Goal: Task Accomplishment & Management: Manage account settings

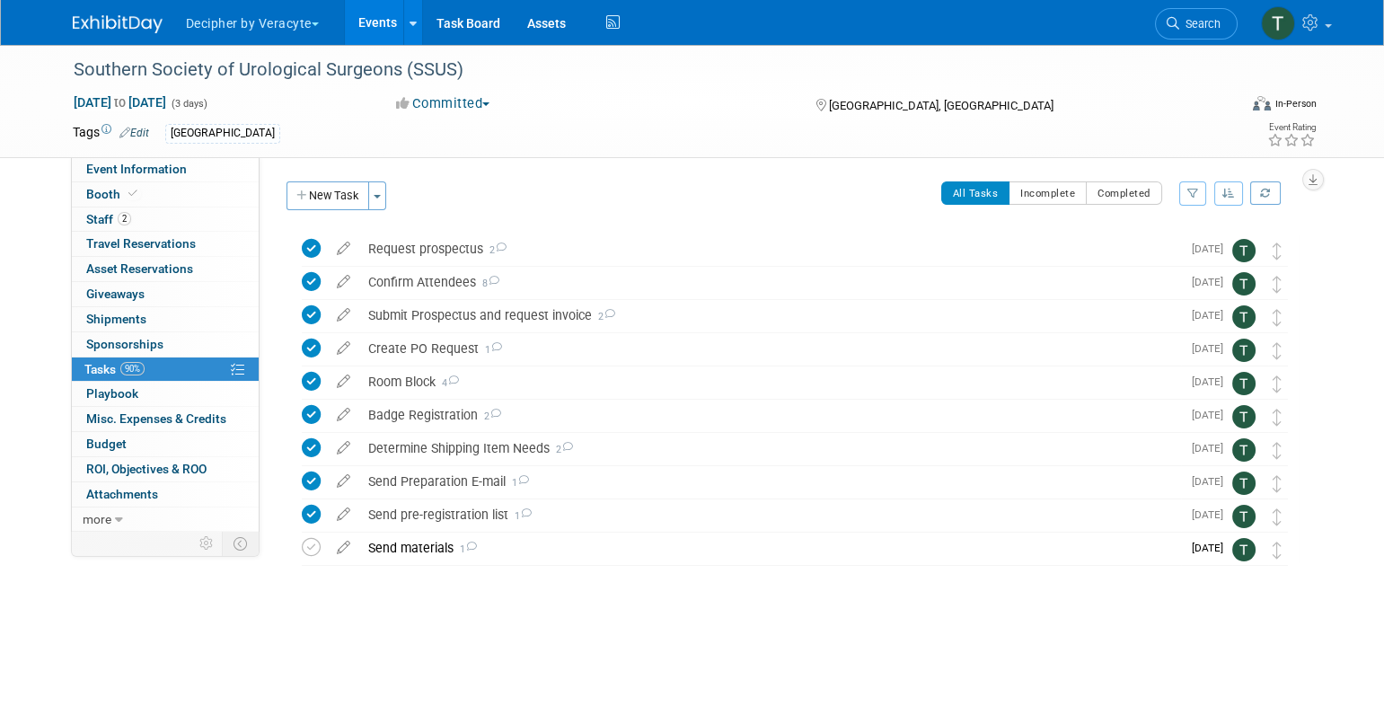
click at [349, 18] on link "Events" at bounding box center [378, 22] width 66 height 45
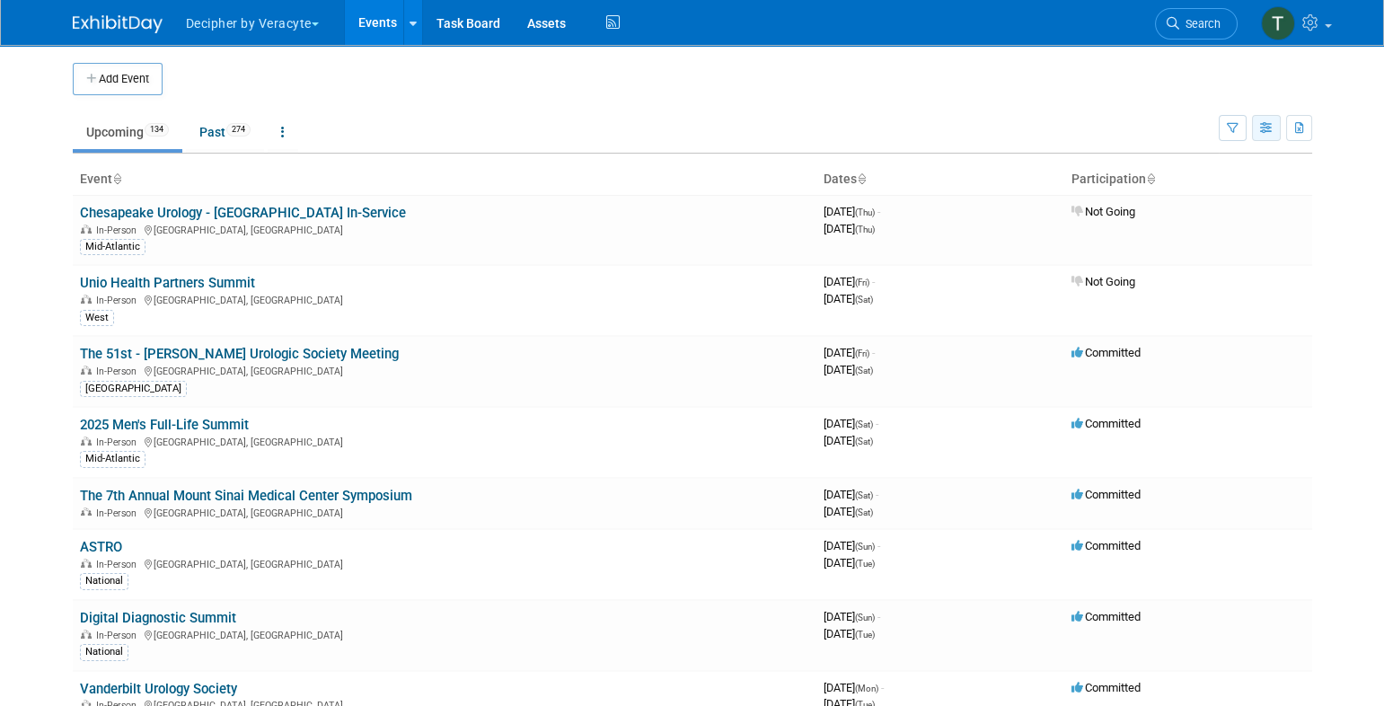
click at [1263, 119] on button "button" at bounding box center [1266, 128] width 29 height 26
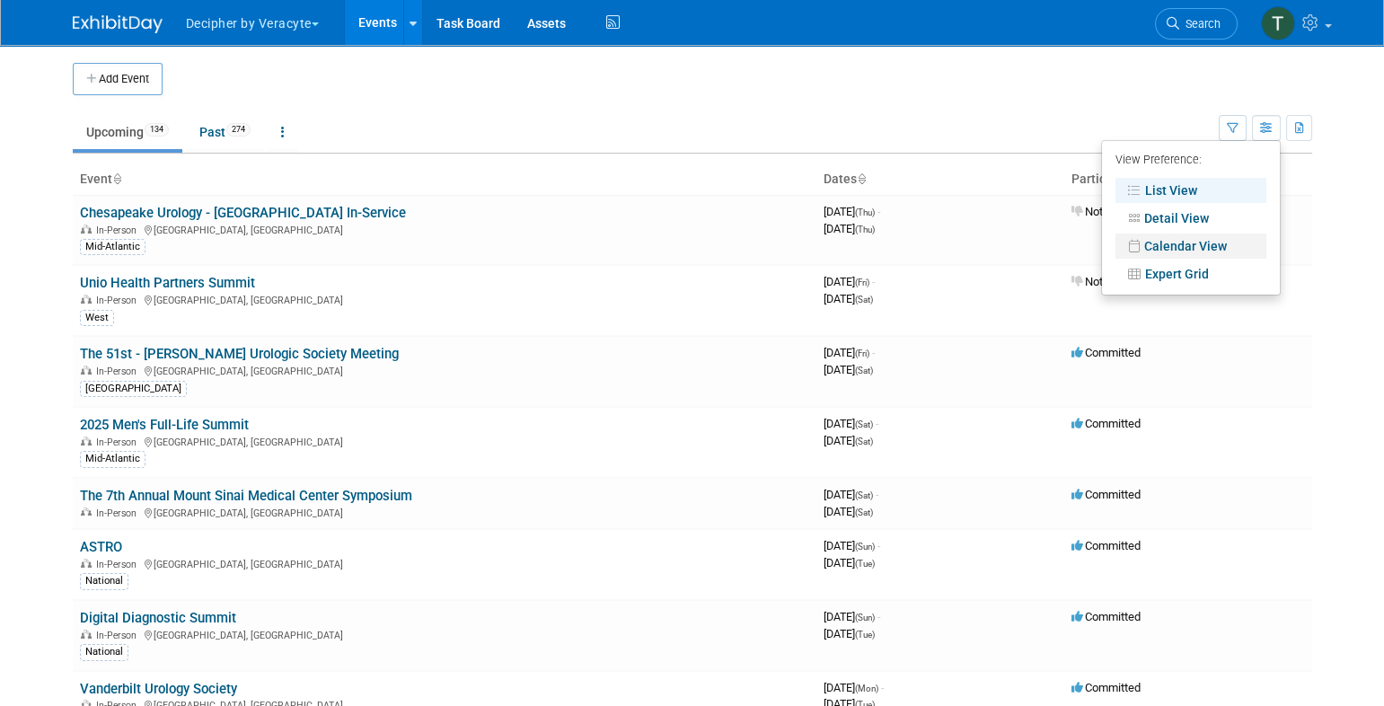
click at [1179, 245] on link "Calendar View" at bounding box center [1191, 246] width 151 height 25
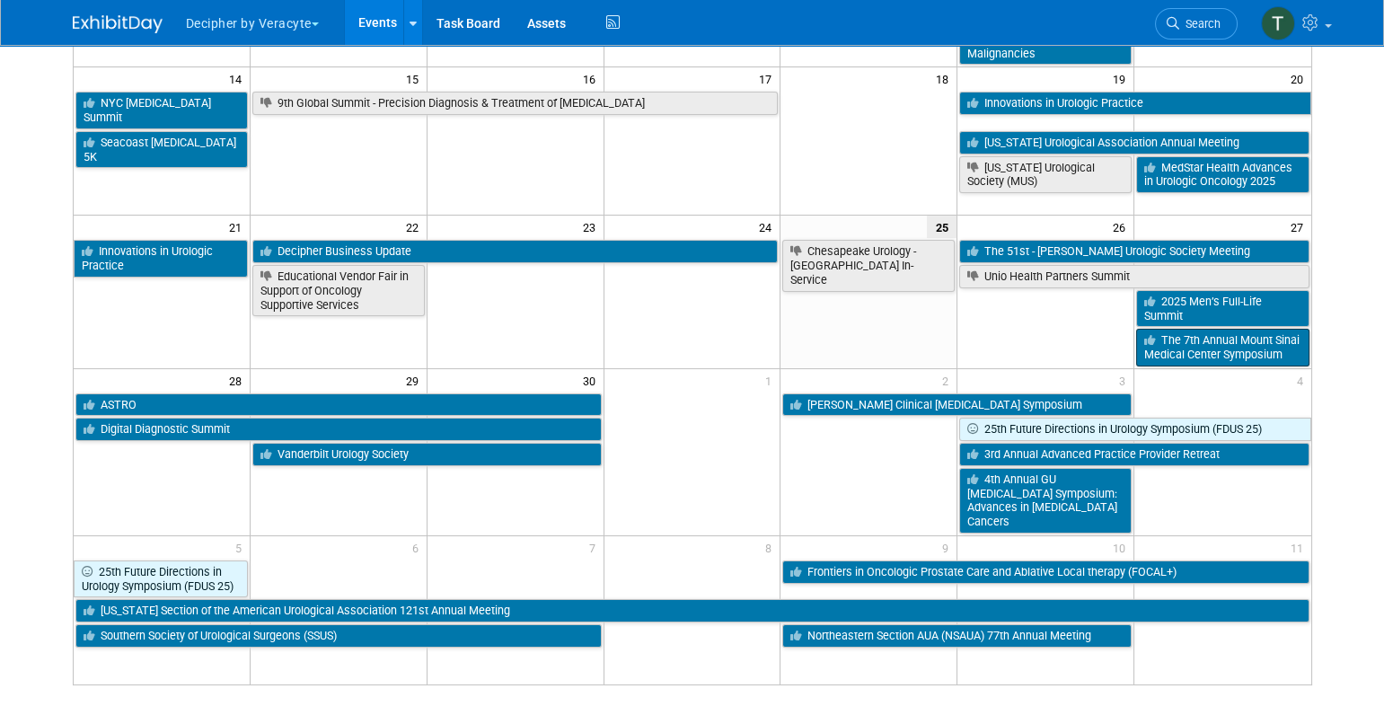
scroll to position [433, 0]
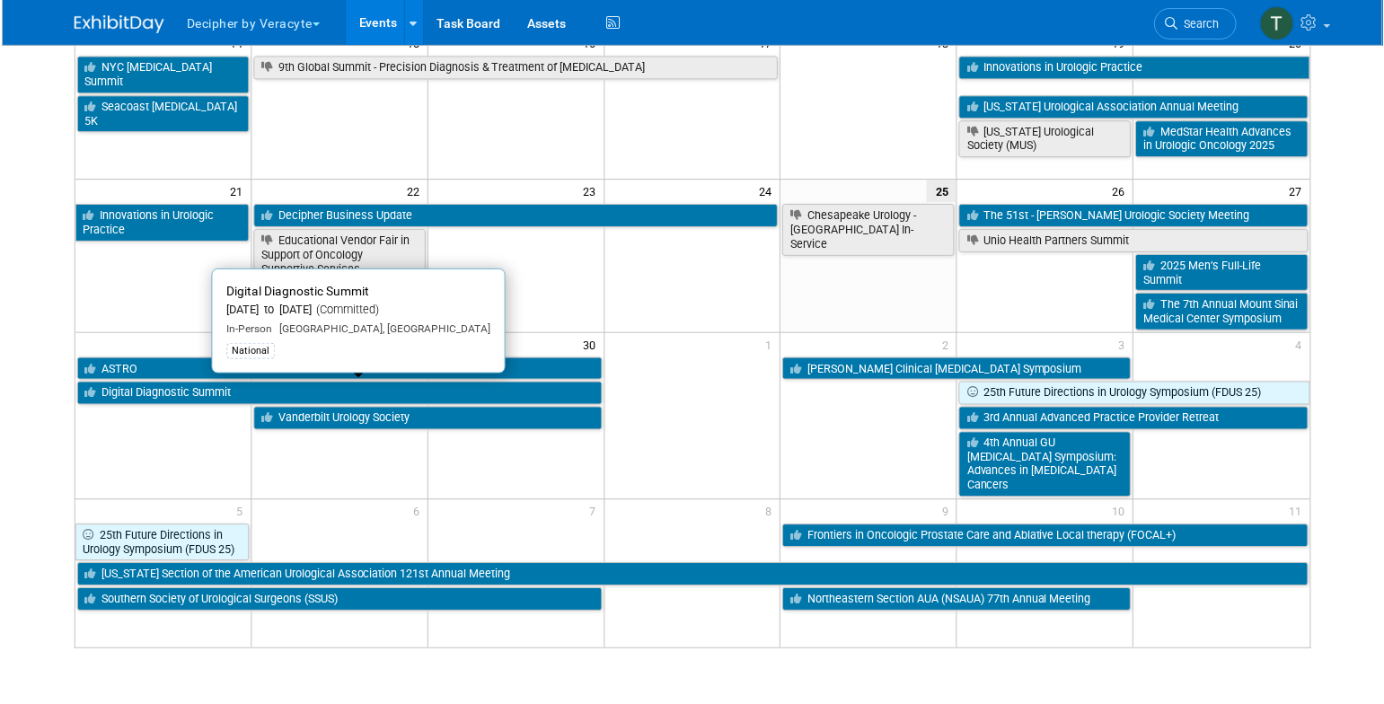
scroll to position [508, 0]
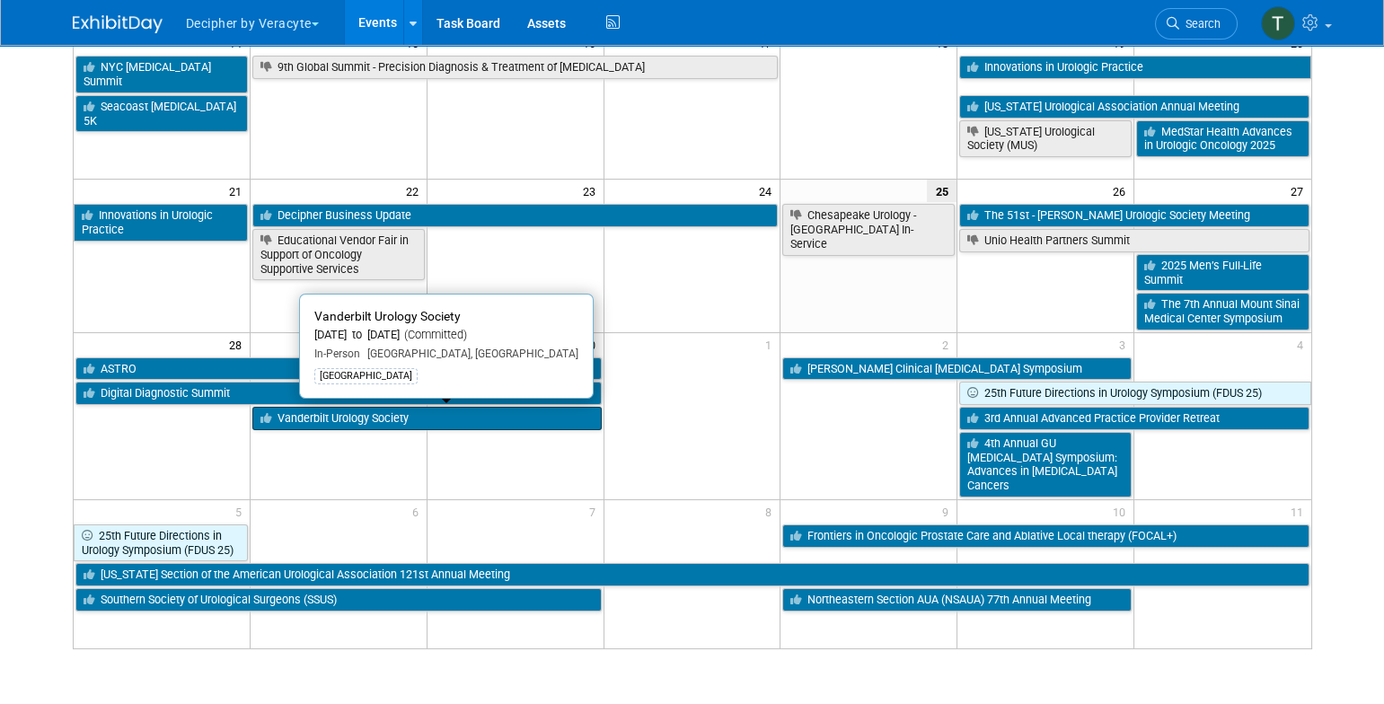
scroll to position [519, 0]
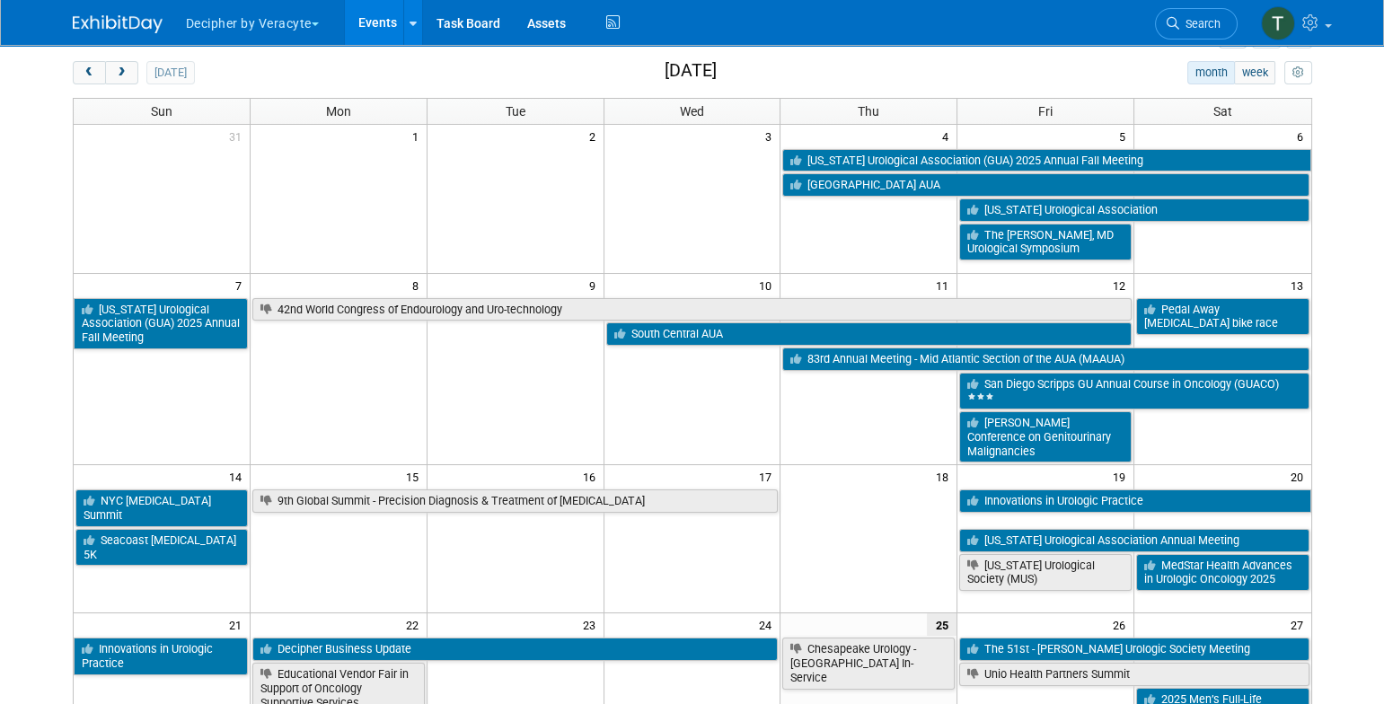
scroll to position [0, 0]
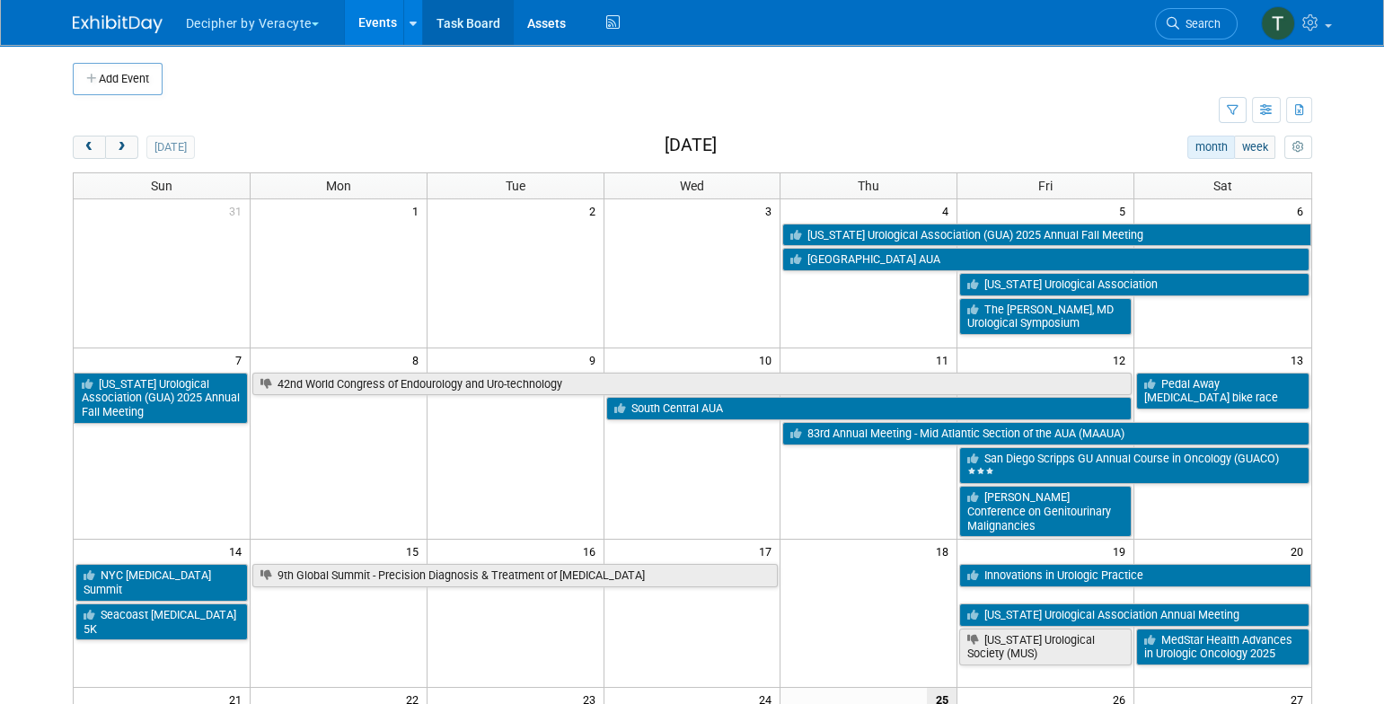
click at [473, 38] on link "Task Board" at bounding box center [468, 22] width 91 height 45
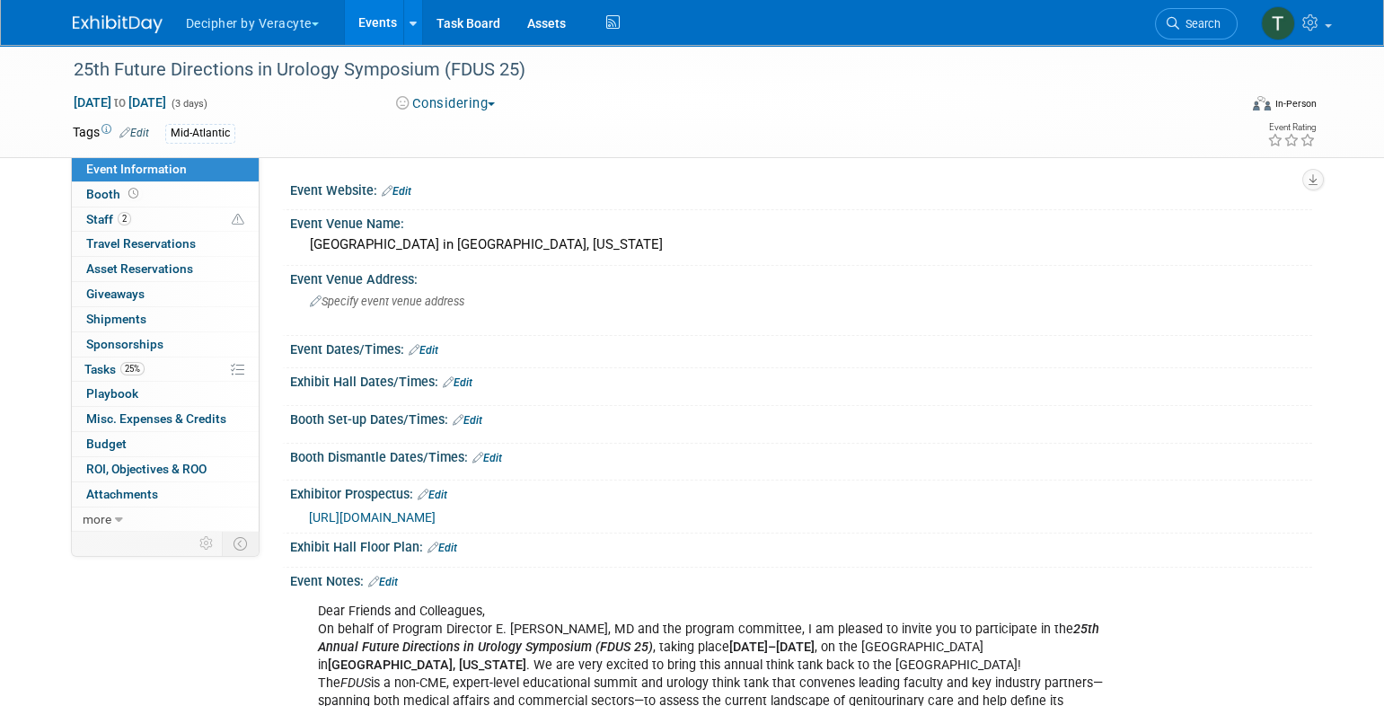
click at [466, 114] on div "Oct 3, 2025 to Oct 5, 2025 (3 days) Oct 3, 2025 to Oct 5, 2025 Considering Comm…" at bounding box center [694, 106] width 1271 height 27
click at [466, 107] on button "Considering" at bounding box center [446, 103] width 112 height 19
click at [481, 188] on link "Not Going" at bounding box center [462, 183] width 142 height 25
click at [163, 363] on link "25% Tasks 25%" at bounding box center [165, 370] width 187 height 24
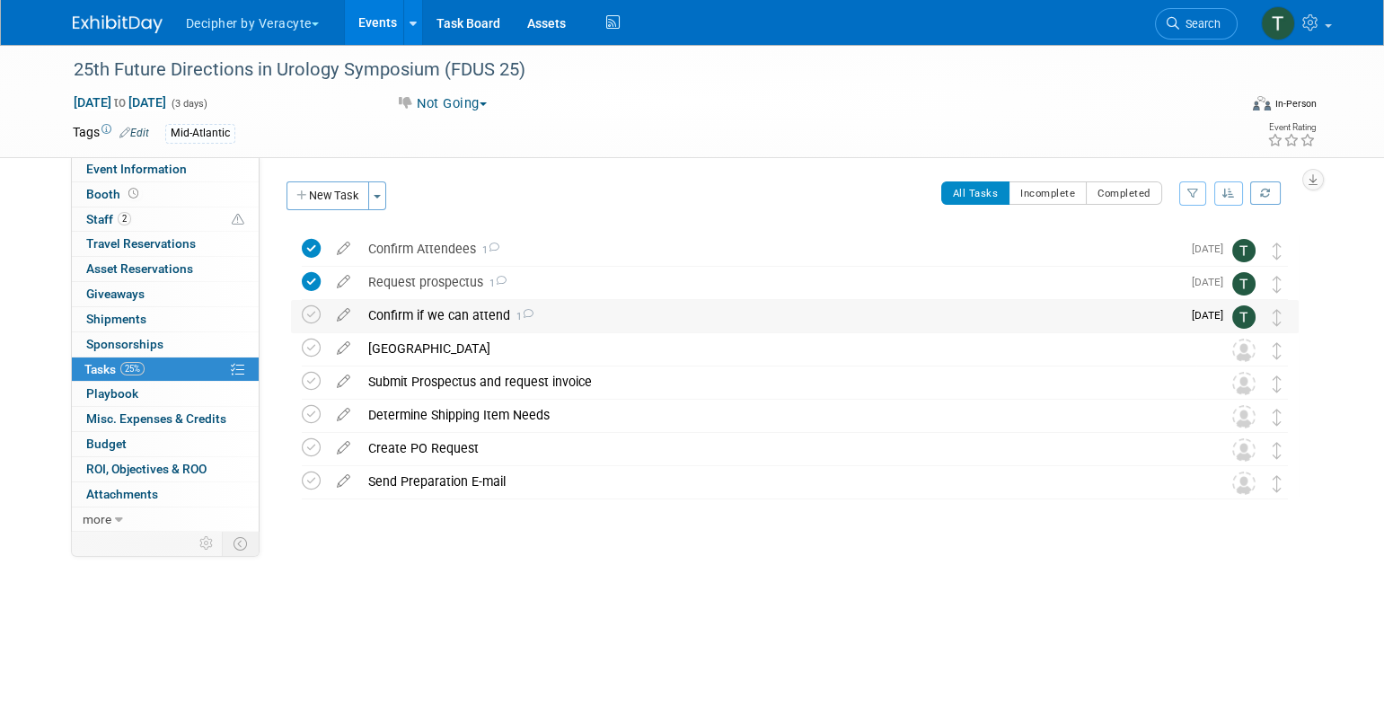
click at [389, 323] on div "Confirm if we can attend 1" at bounding box center [770, 315] width 822 height 31
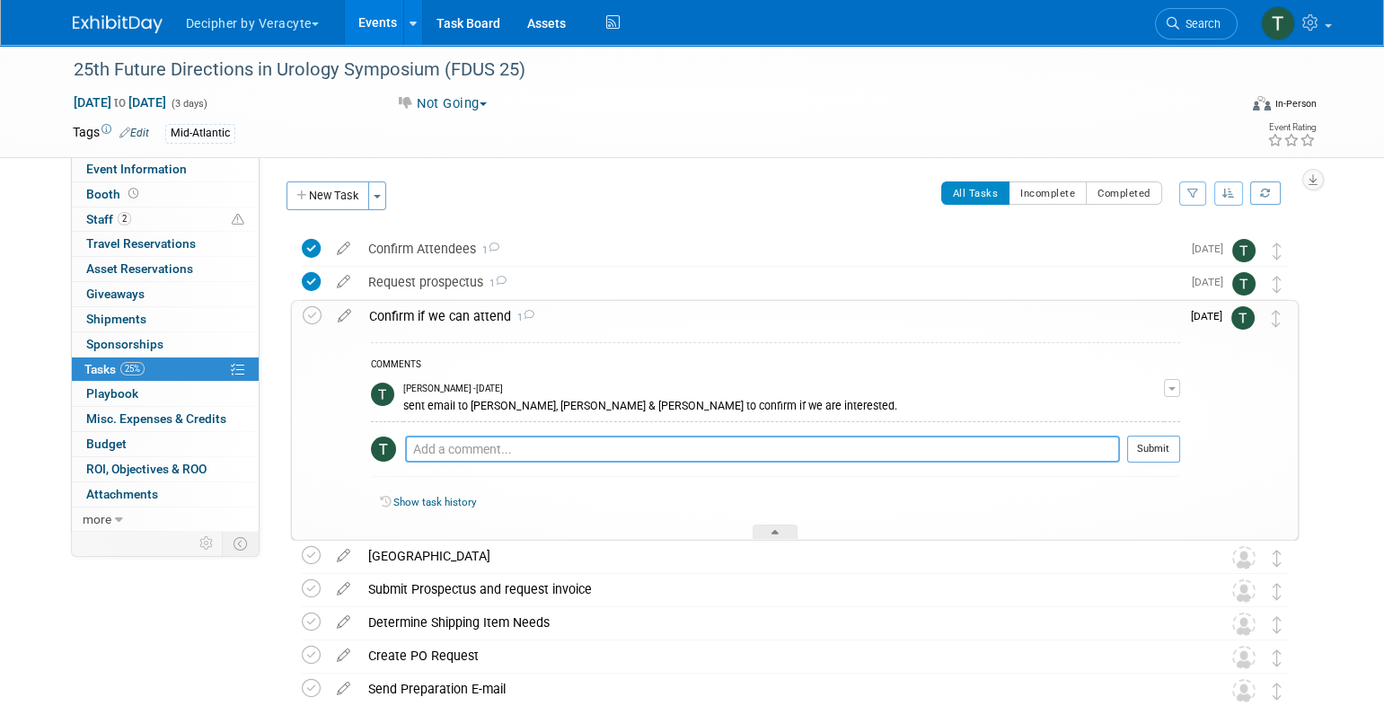
click at [464, 443] on textarea at bounding box center [762, 449] width 715 height 27
type textarea "we didn't obtain approval."
click at [1171, 446] on button "Submit" at bounding box center [1153, 449] width 53 height 27
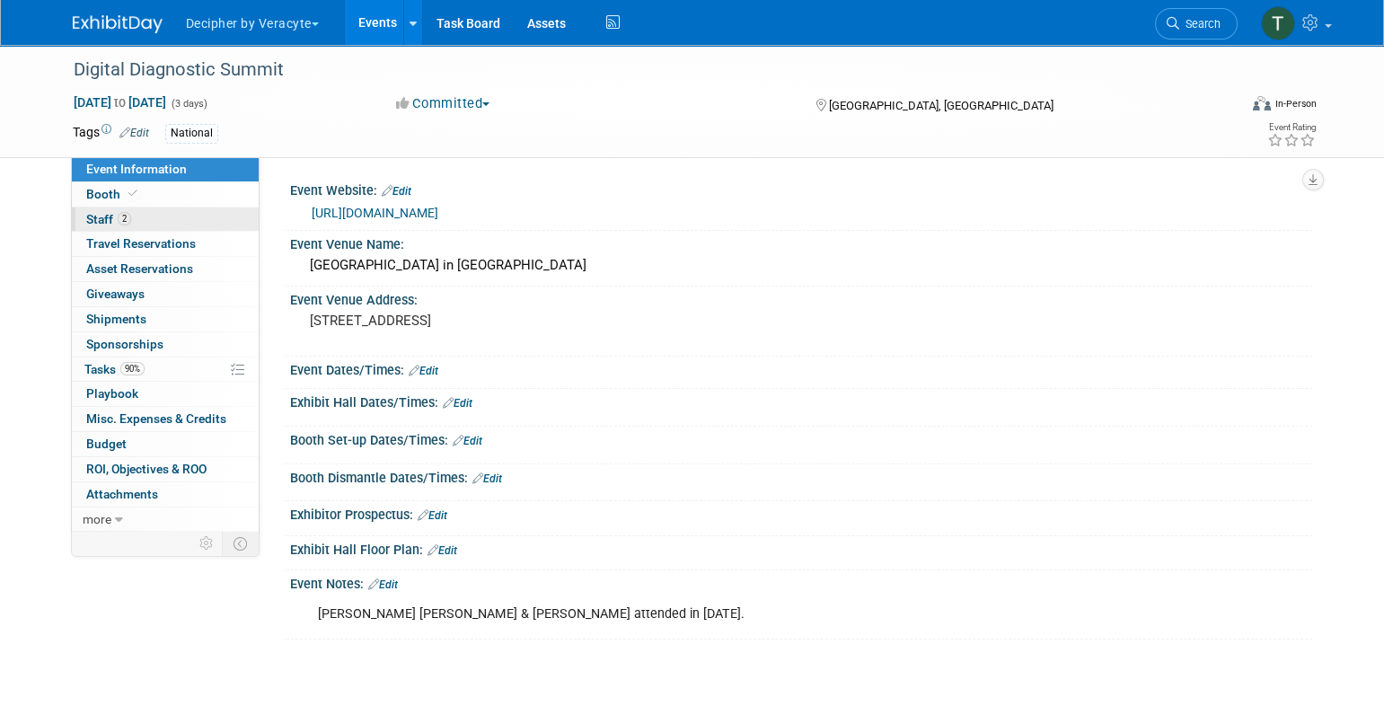
click at [191, 224] on link "2 Staff 2" at bounding box center [165, 220] width 187 height 24
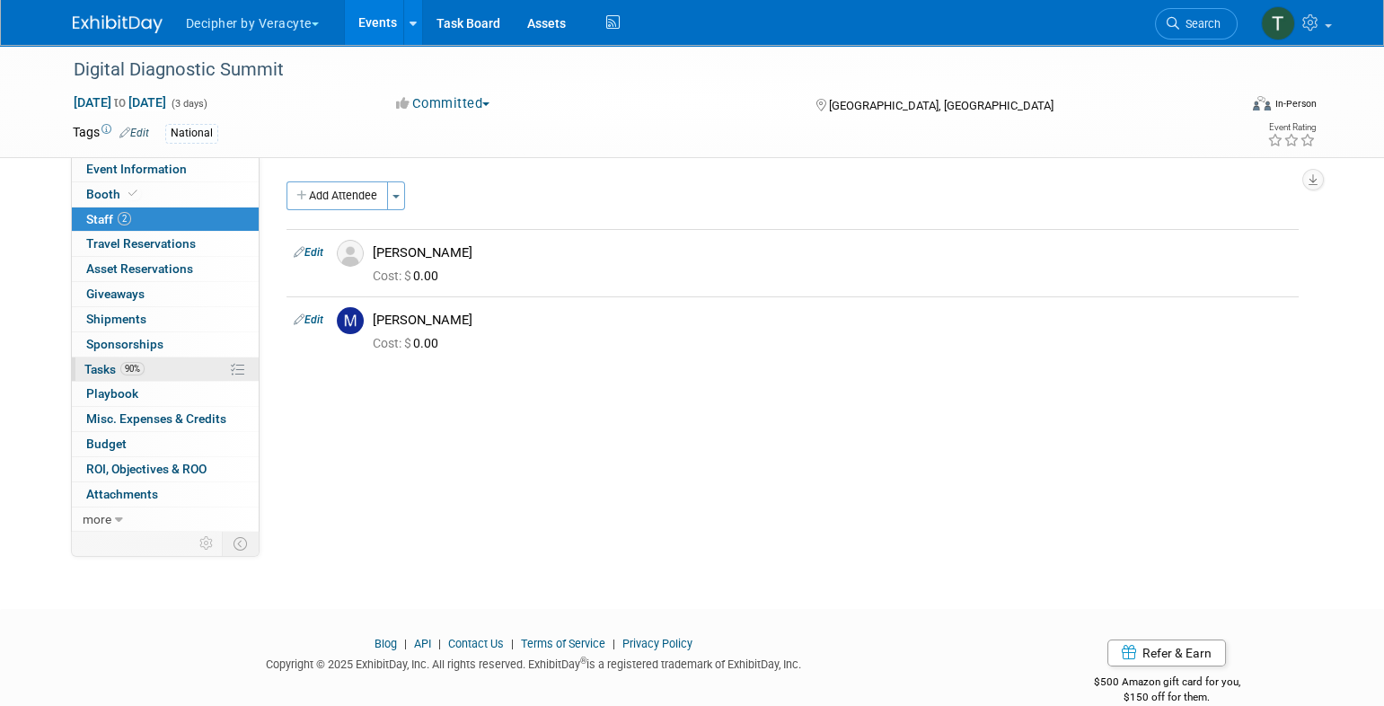
click at [214, 365] on link "90% Tasks 90%" at bounding box center [165, 370] width 187 height 24
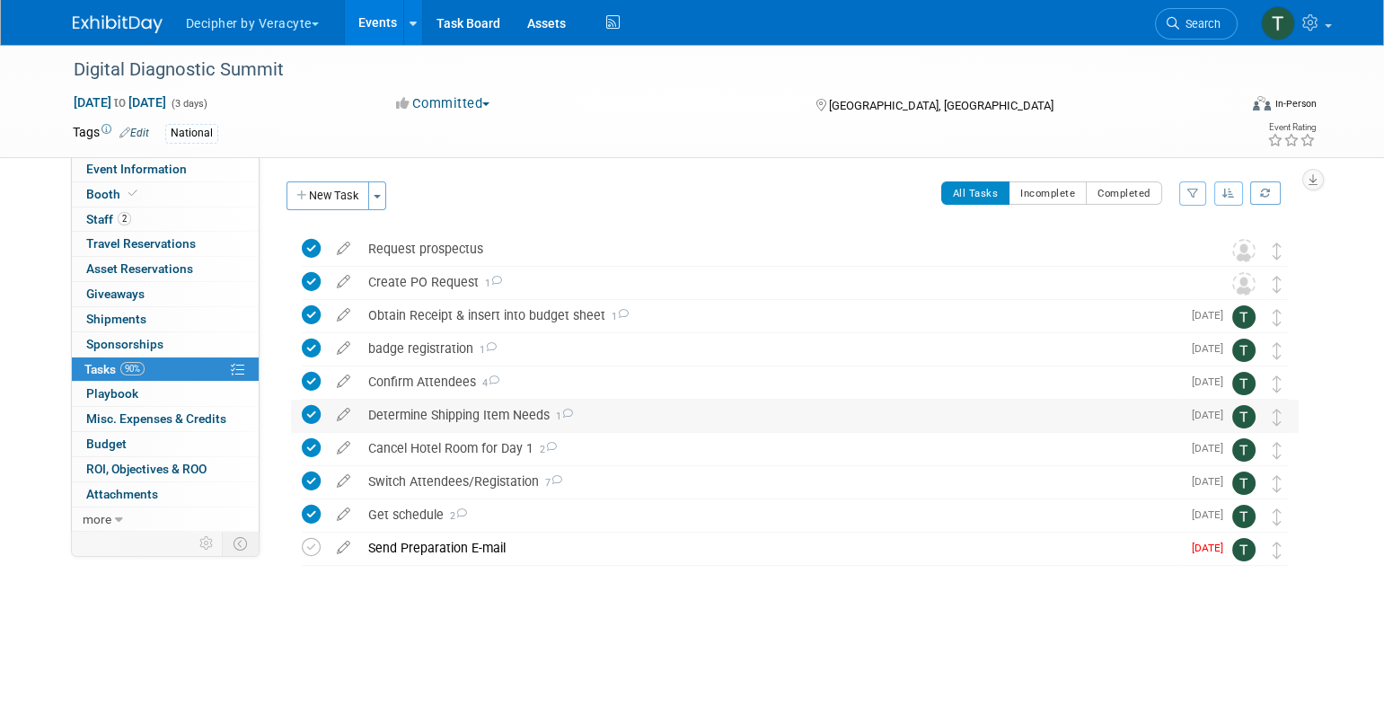
click at [430, 415] on div "Determine Shipping Item Needs 1" at bounding box center [770, 415] width 822 height 31
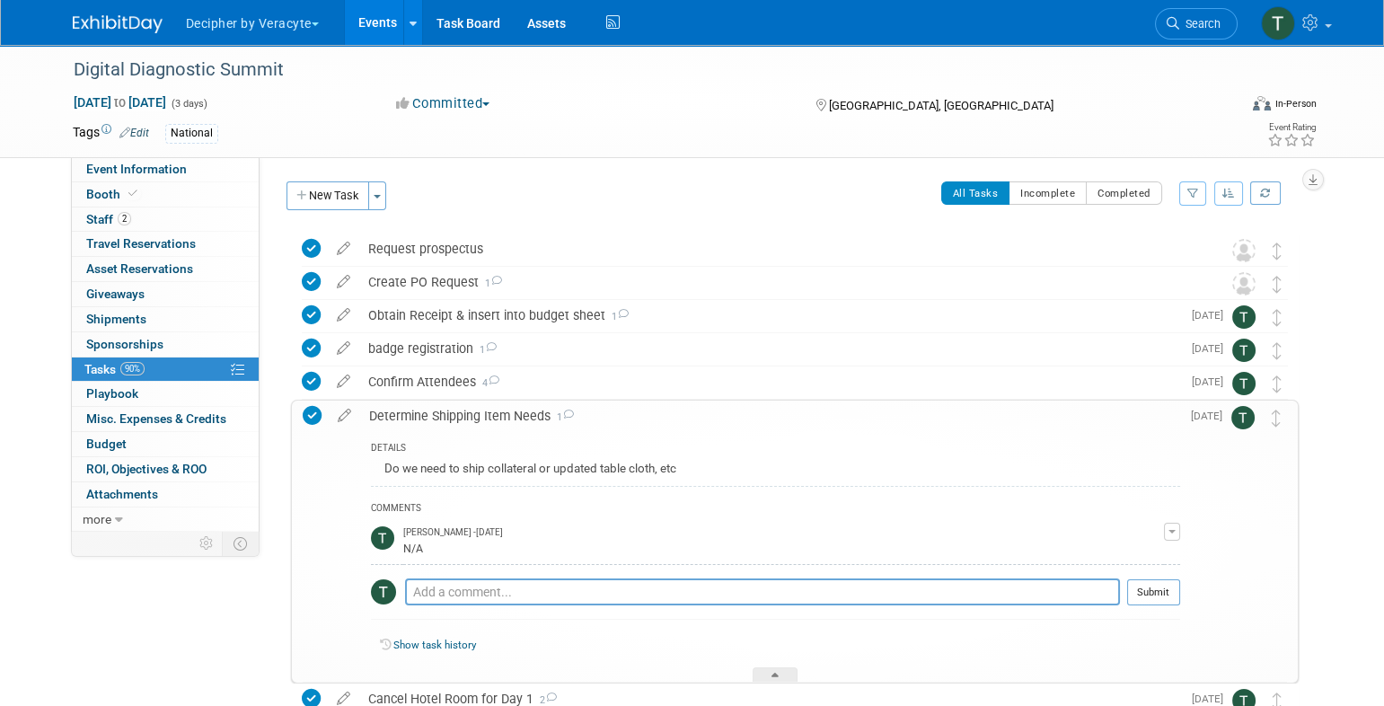
click at [430, 415] on div "Determine Shipping Item Needs 1" at bounding box center [770, 416] width 820 height 31
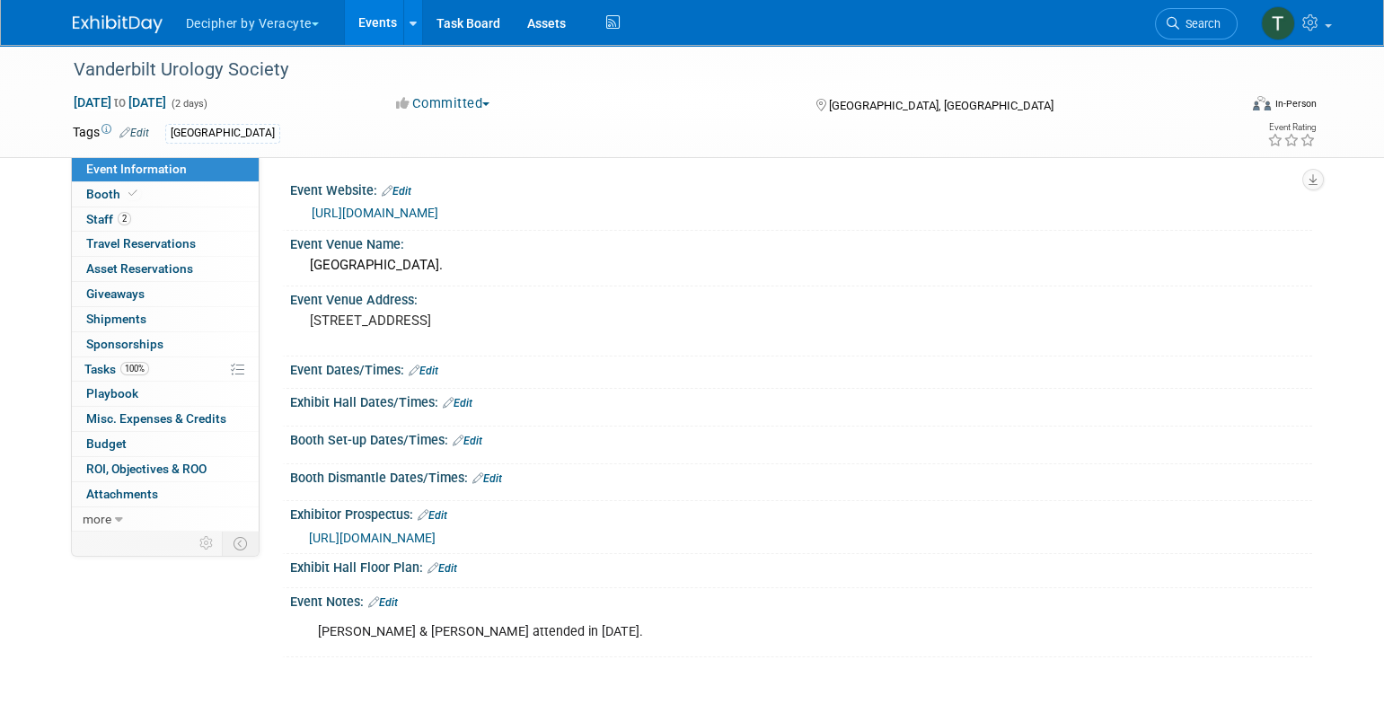
click at [175, 206] on div "Booth Booth" at bounding box center [165, 194] width 187 height 25
click at [175, 210] on link "2 Staff 2" at bounding box center [165, 220] width 187 height 24
